Goal: Task Accomplishment & Management: Manage account settings

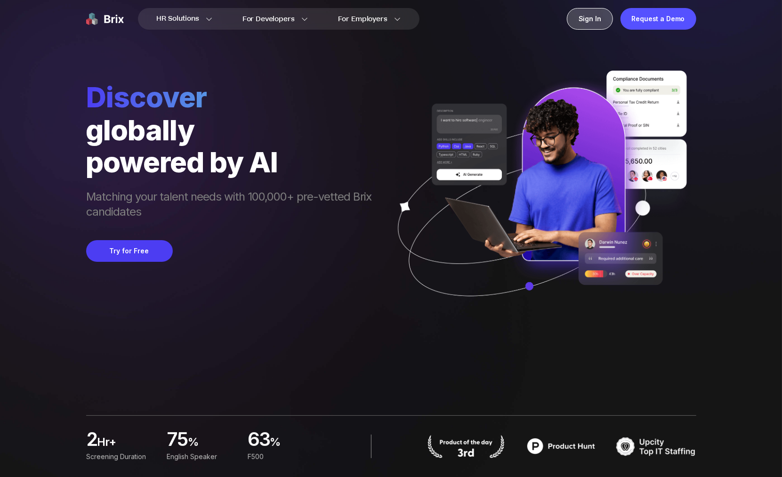
click at [577, 28] on div "Sign In" at bounding box center [590, 19] width 46 height 22
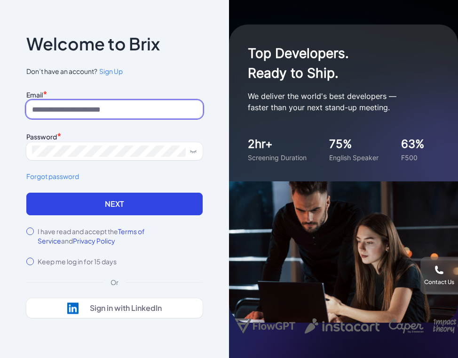
click at [72, 104] on input at bounding box center [114, 109] width 176 height 18
type input "**********"
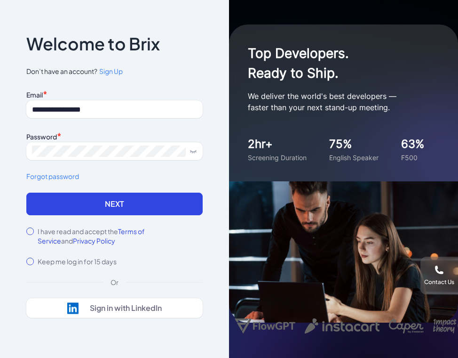
click at [75, 216] on form "**********" at bounding box center [114, 177] width 176 height 178
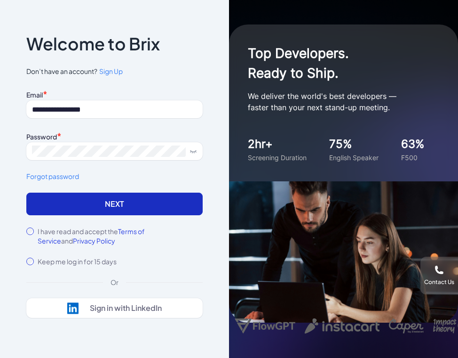
click at [88, 201] on button "Next" at bounding box center [114, 203] width 176 height 23
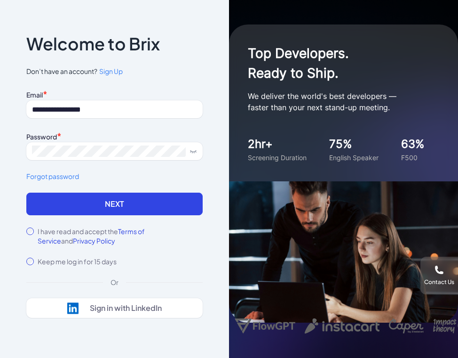
click at [196, 152] on icon at bounding box center [196, 151] width 0 height 1
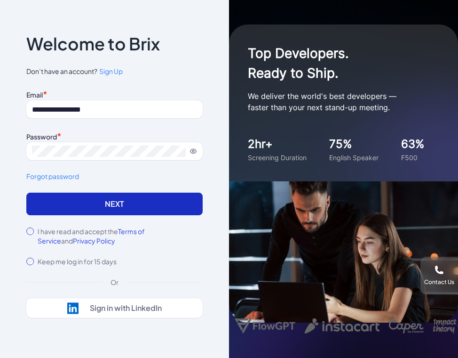
click at [124, 206] on button "Next" at bounding box center [114, 203] width 176 height 23
click at [60, 201] on button "Next" at bounding box center [114, 203] width 176 height 23
click at [76, 211] on button "Next" at bounding box center [114, 203] width 176 height 23
click at [97, 207] on button "Next" at bounding box center [114, 203] width 176 height 23
click at [87, 209] on button "Next" at bounding box center [114, 203] width 176 height 23
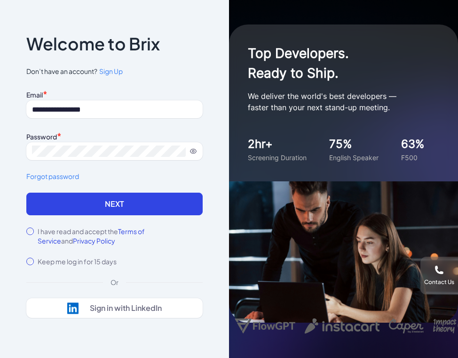
click at [52, 177] on link "Forgot password" at bounding box center [114, 176] width 176 height 10
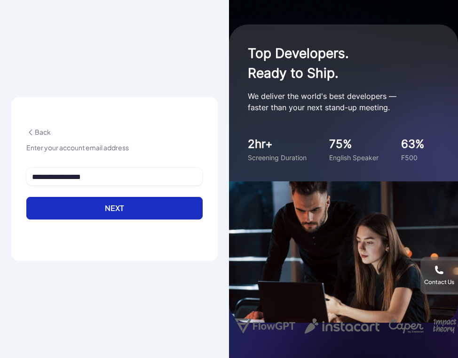
click at [121, 208] on button "Next" at bounding box center [114, 208] width 176 height 23
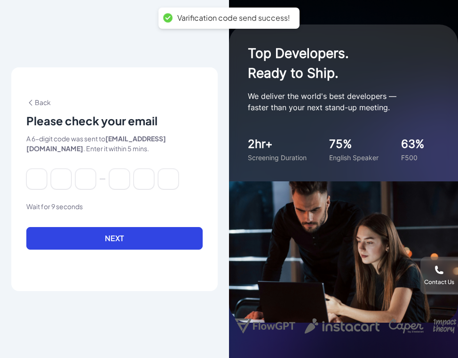
click at [48, 183] on div at bounding box center [114, 178] width 176 height 21
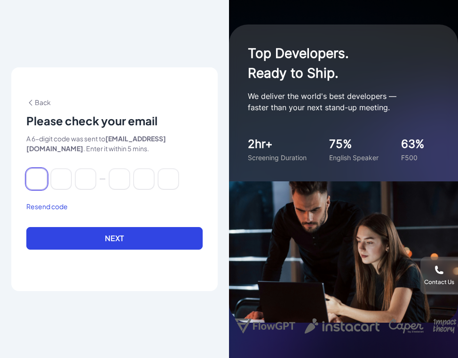
click at [34, 174] on input at bounding box center [36, 178] width 21 height 21
type input "*"
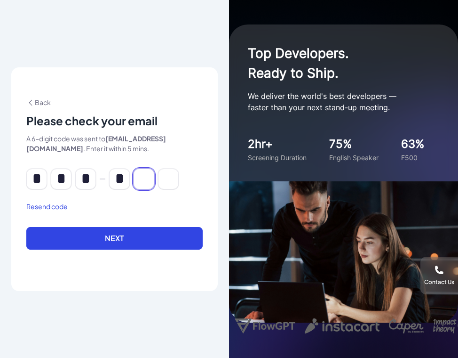
type input "*"
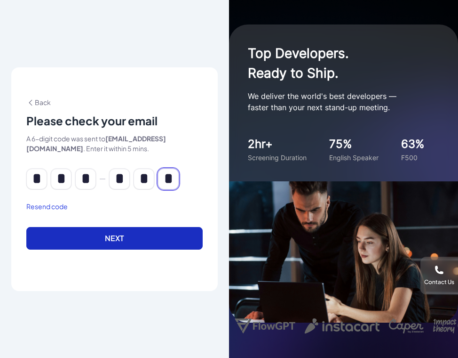
type input "*"
click at [65, 241] on button "Next" at bounding box center [114, 238] width 176 height 23
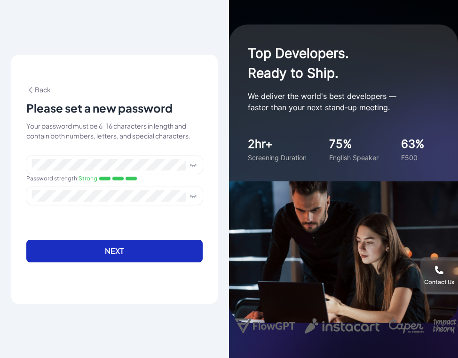
click at [79, 253] on button "Next" at bounding box center [114, 250] width 176 height 23
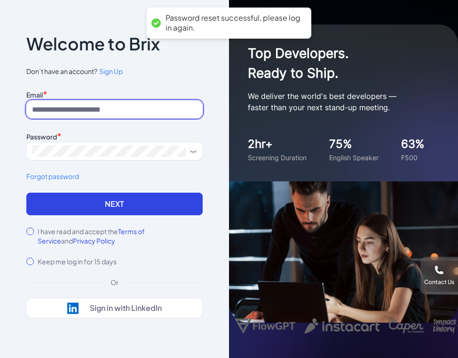
click at [157, 103] on input at bounding box center [114, 109] width 176 height 18
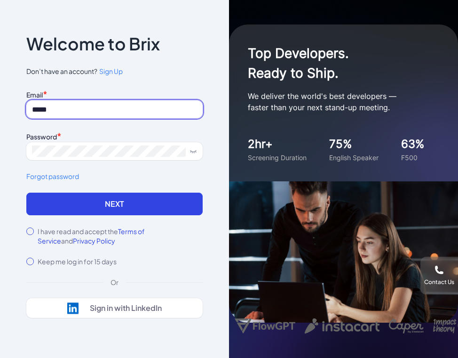
type input "**********"
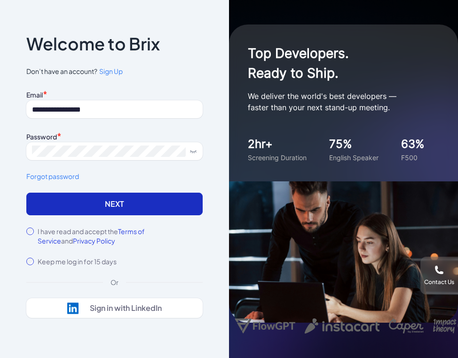
click at [78, 204] on button "Next" at bounding box center [114, 203] width 176 height 23
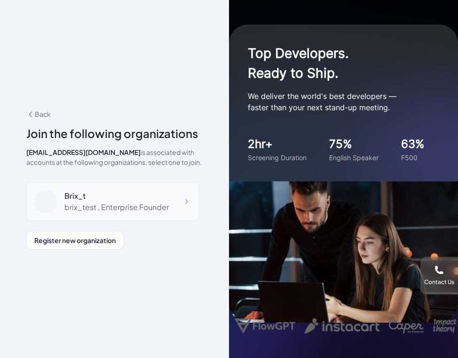
click at [89, 204] on div "brix_test , Enterprise Founder" at bounding box center [116, 206] width 104 height 11
